Goal: Information Seeking & Learning: Understand process/instructions

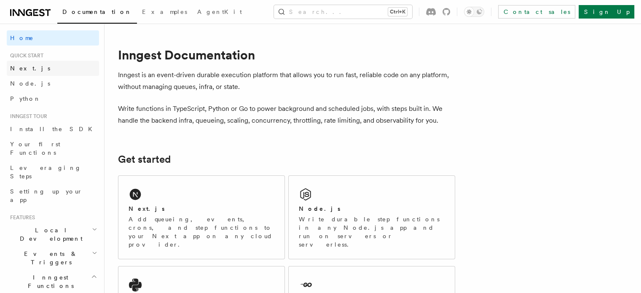
click at [35, 66] on link "Next.js" at bounding box center [53, 68] width 92 height 15
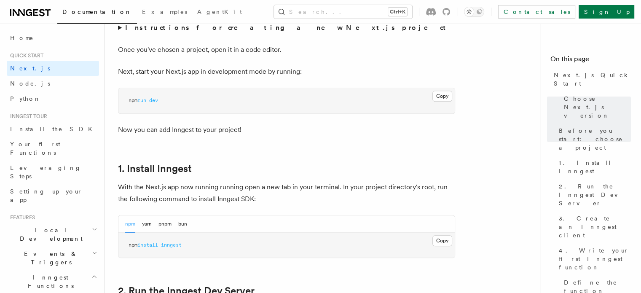
scroll to position [449, 0]
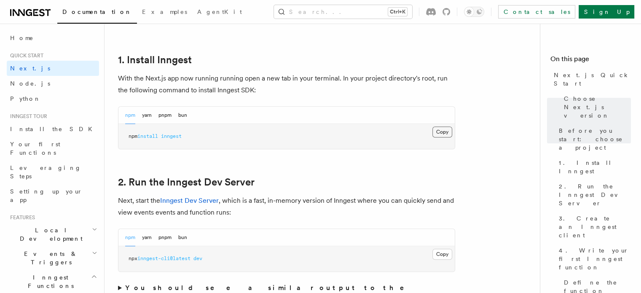
click at [443, 134] on button "Copy Copied" at bounding box center [442, 131] width 20 height 11
click at [593, 74] on link "Next.js Quick Start" at bounding box center [590, 79] width 80 height 24
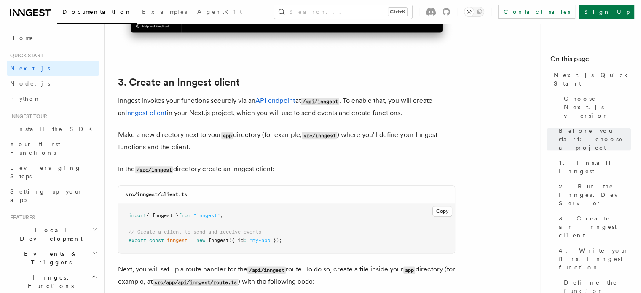
scroll to position [955, 0]
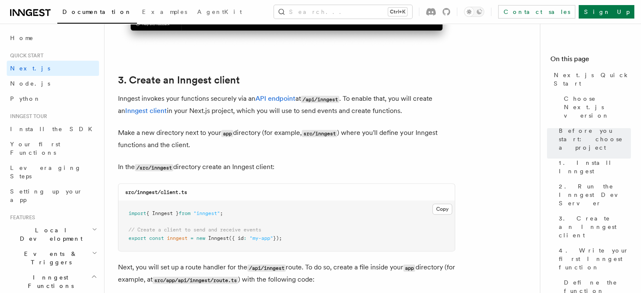
click at [165, 167] on code "/src/inngest" at bounding box center [154, 167] width 38 height 7
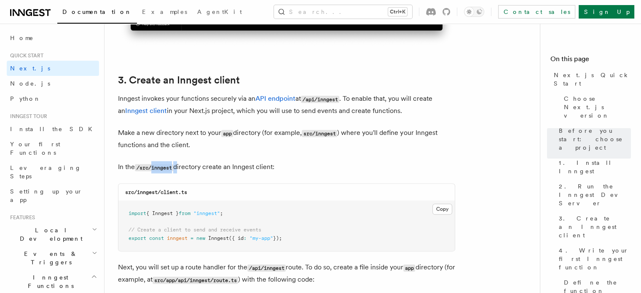
click at [165, 167] on code "/src/inngest" at bounding box center [154, 167] width 38 height 7
copy p "inngest"
click at [600, 56] on h4 "On this page" at bounding box center [590, 60] width 80 height 13
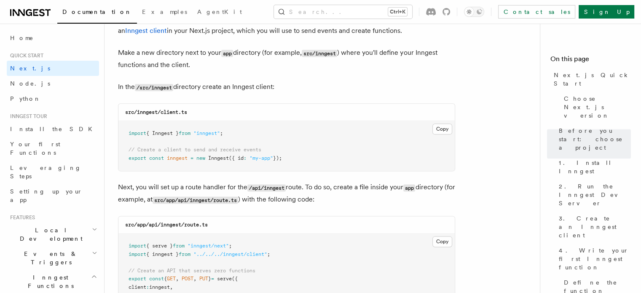
scroll to position [1067, 0]
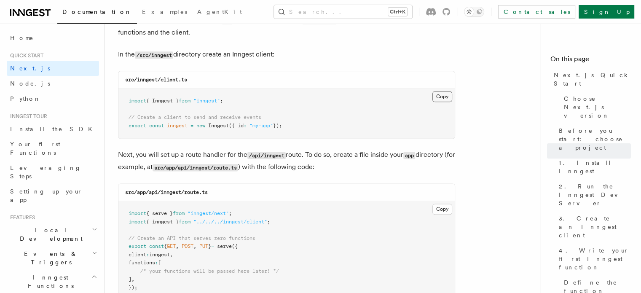
click at [445, 96] on button "Copy Copied" at bounding box center [442, 96] width 20 height 11
click at [444, 211] on button "Copy Copied" at bounding box center [442, 208] width 20 height 11
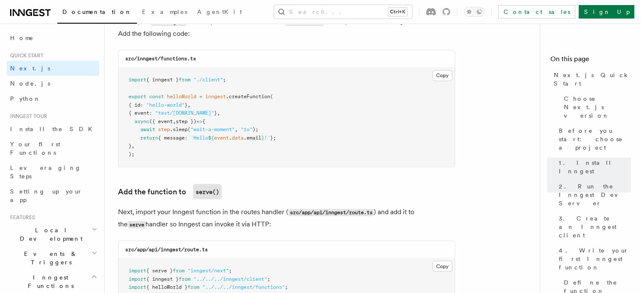
scroll to position [1517, 0]
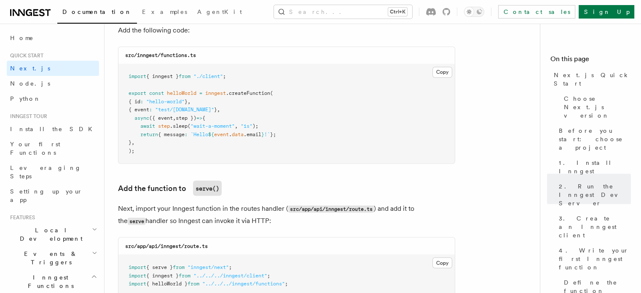
click at [163, 56] on code "src/inngest/functions.ts" at bounding box center [160, 55] width 71 height 6
drag, startPoint x: 163, startPoint y: 56, endPoint x: 182, endPoint y: 59, distance: 19.3
click at [182, 58] on code "src/inngest/functions.ts" at bounding box center [160, 55] width 71 height 6
click at [206, 54] on div "src/inngest/functions.ts" at bounding box center [286, 55] width 336 height 17
click at [196, 56] on code "src/inngest/functions.ts" at bounding box center [160, 55] width 71 height 6
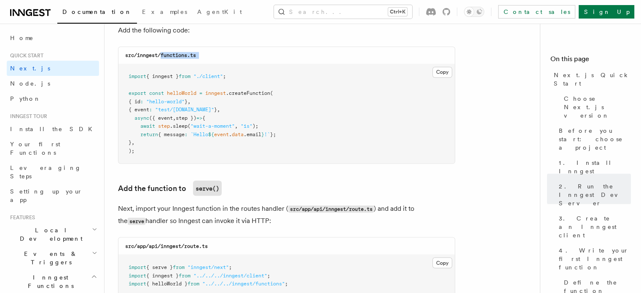
drag, startPoint x: 196, startPoint y: 56, endPoint x: 168, endPoint y: 57, distance: 28.2
click at [168, 57] on code "src/inngest/functions.ts" at bounding box center [160, 55] width 71 height 6
copy code "functions.ts"
click at [445, 70] on button "Copy Copied" at bounding box center [442, 72] width 20 height 11
